Goal: Transaction & Acquisition: Purchase product/service

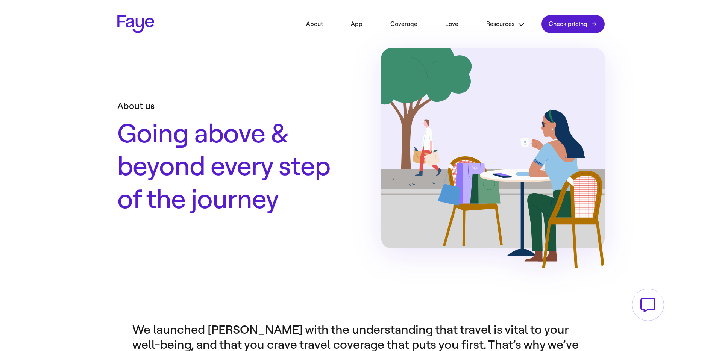
click at [358, 24] on link "App" at bounding box center [357, 24] width 34 height 17
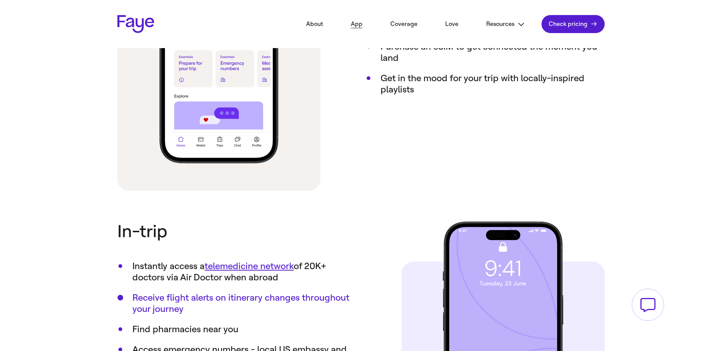
scroll to position [567, 0]
